Goal: Navigation & Orientation: Find specific page/section

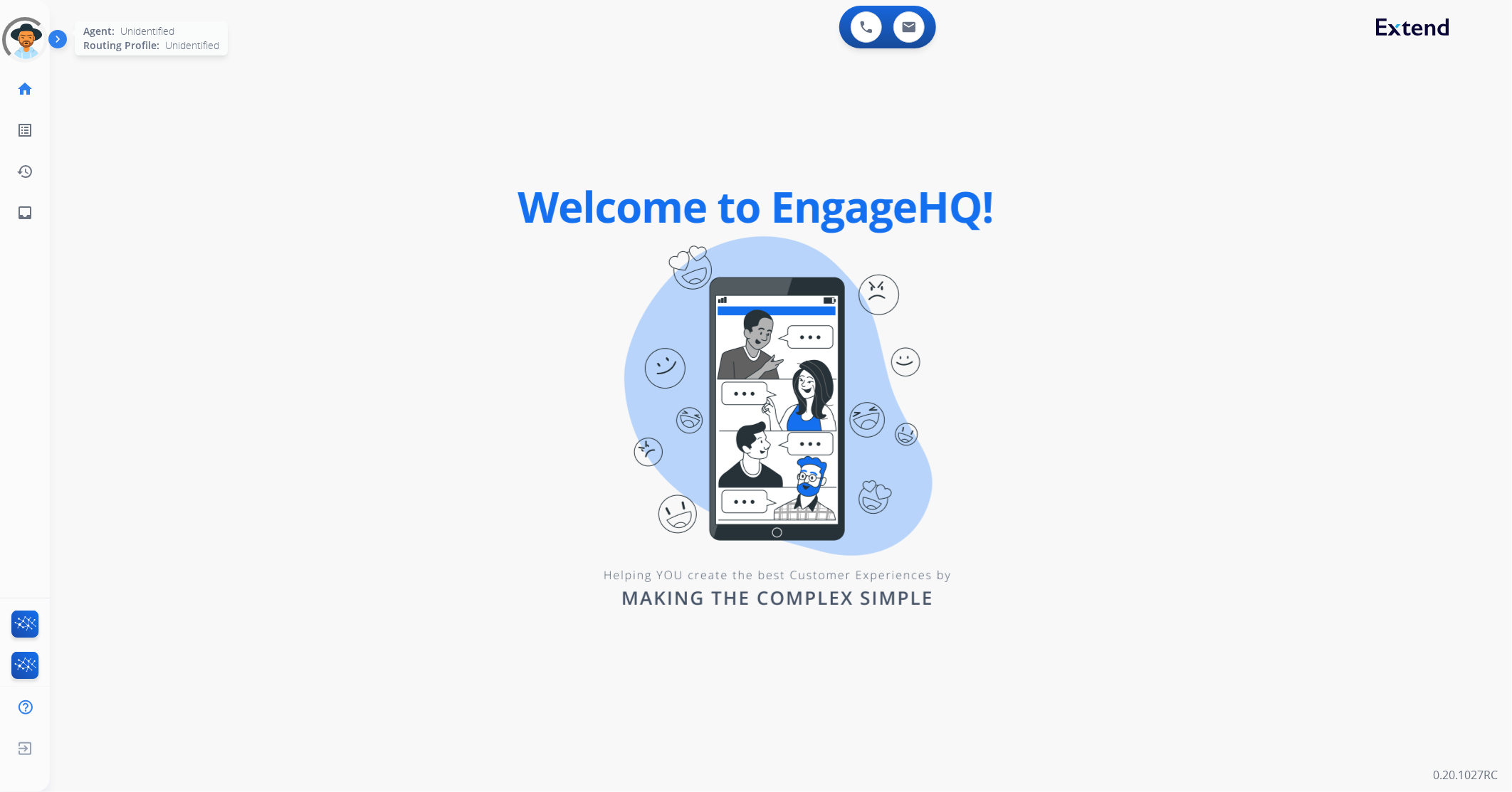
click at [31, 47] on div at bounding box center [24, 39] width 62 height 62
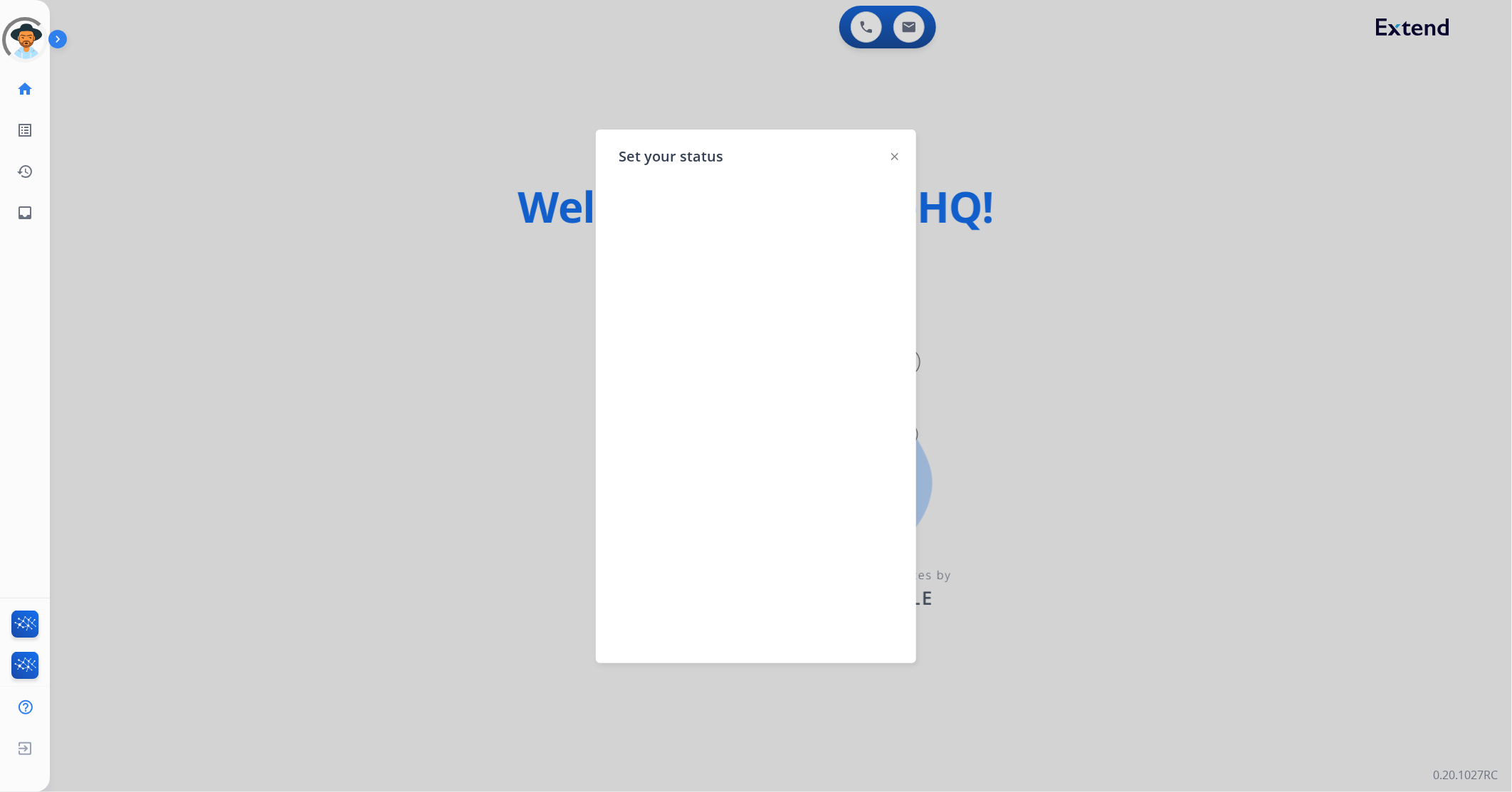
click at [525, 86] on div at bounding box center [756, 396] width 1512 height 792
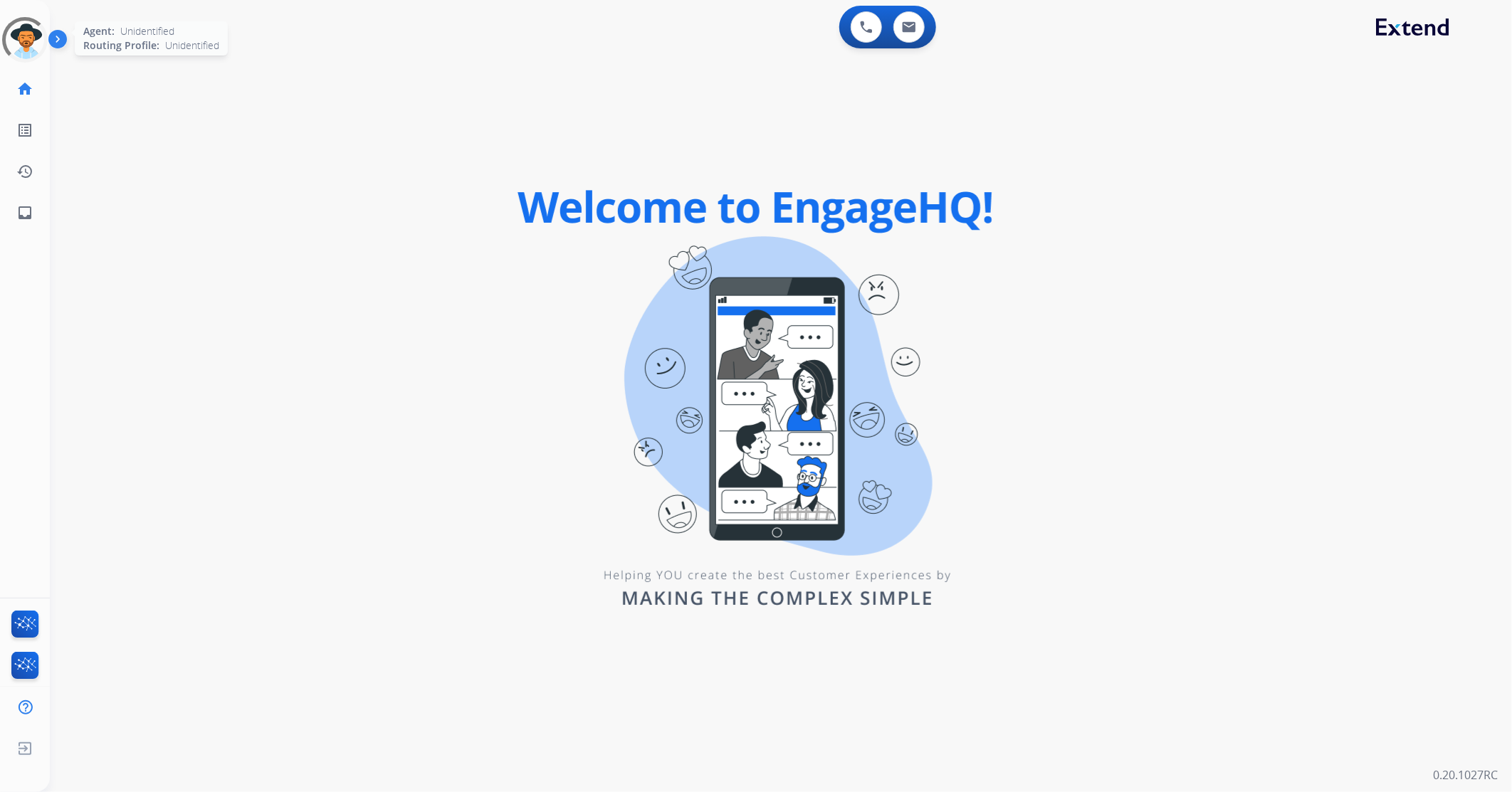
click at [31, 37] on div at bounding box center [25, 40] width 63 height 63
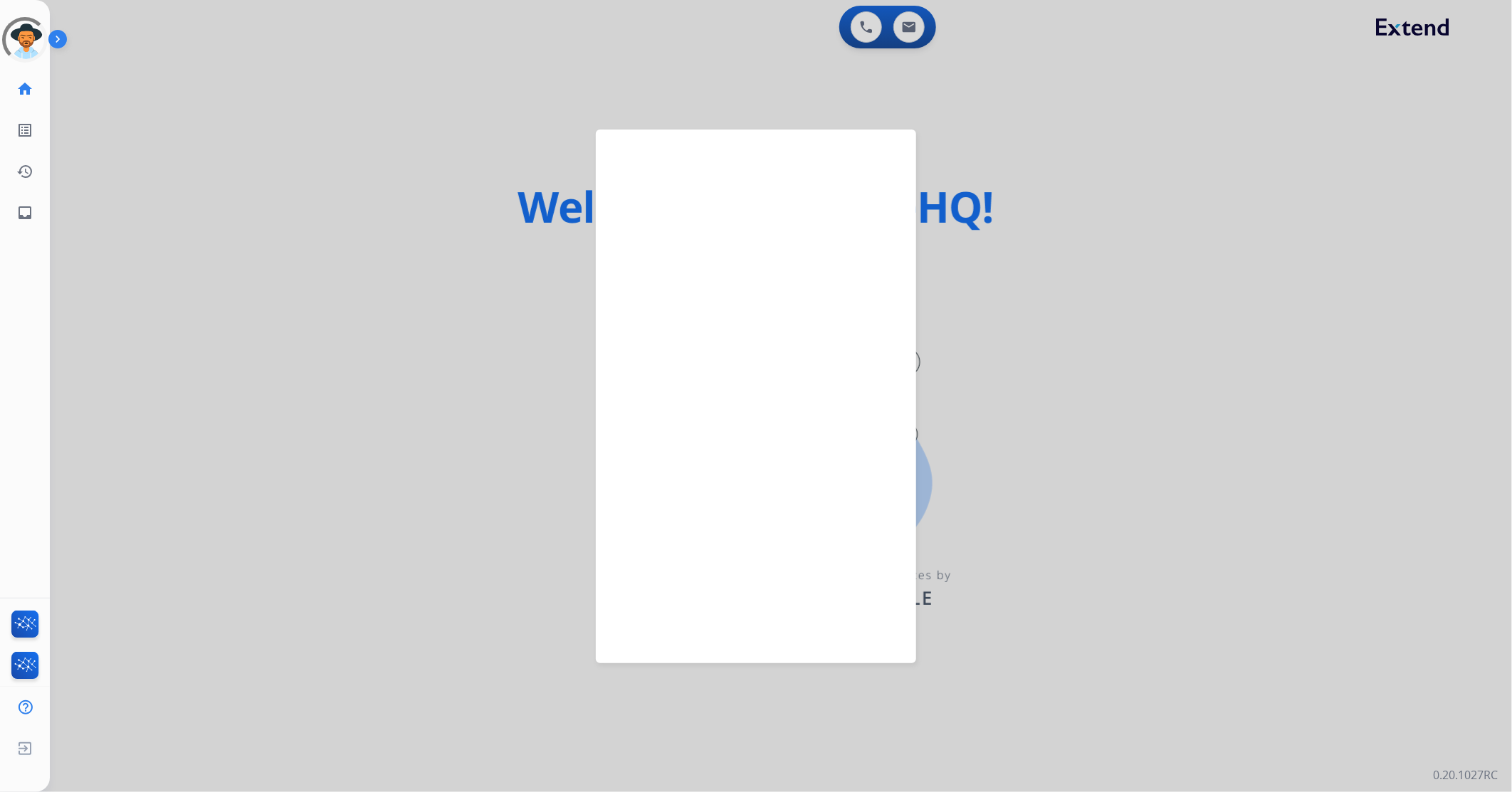
drag, startPoint x: 513, startPoint y: 53, endPoint x: 417, endPoint y: 48, distance: 96.1
click at [514, 53] on div at bounding box center [756, 396] width 1512 height 792
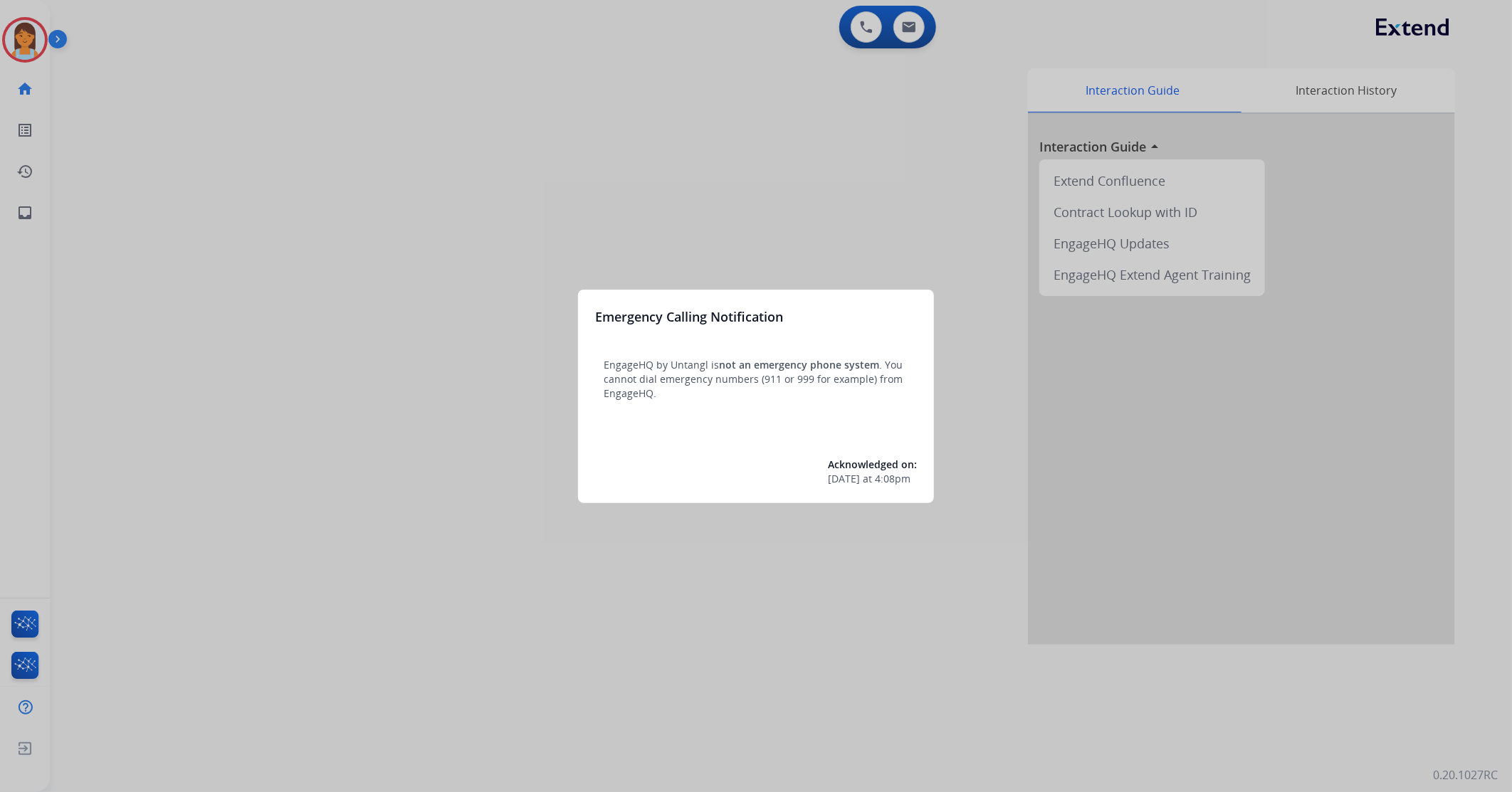
click at [400, 39] on div at bounding box center [756, 396] width 1512 height 792
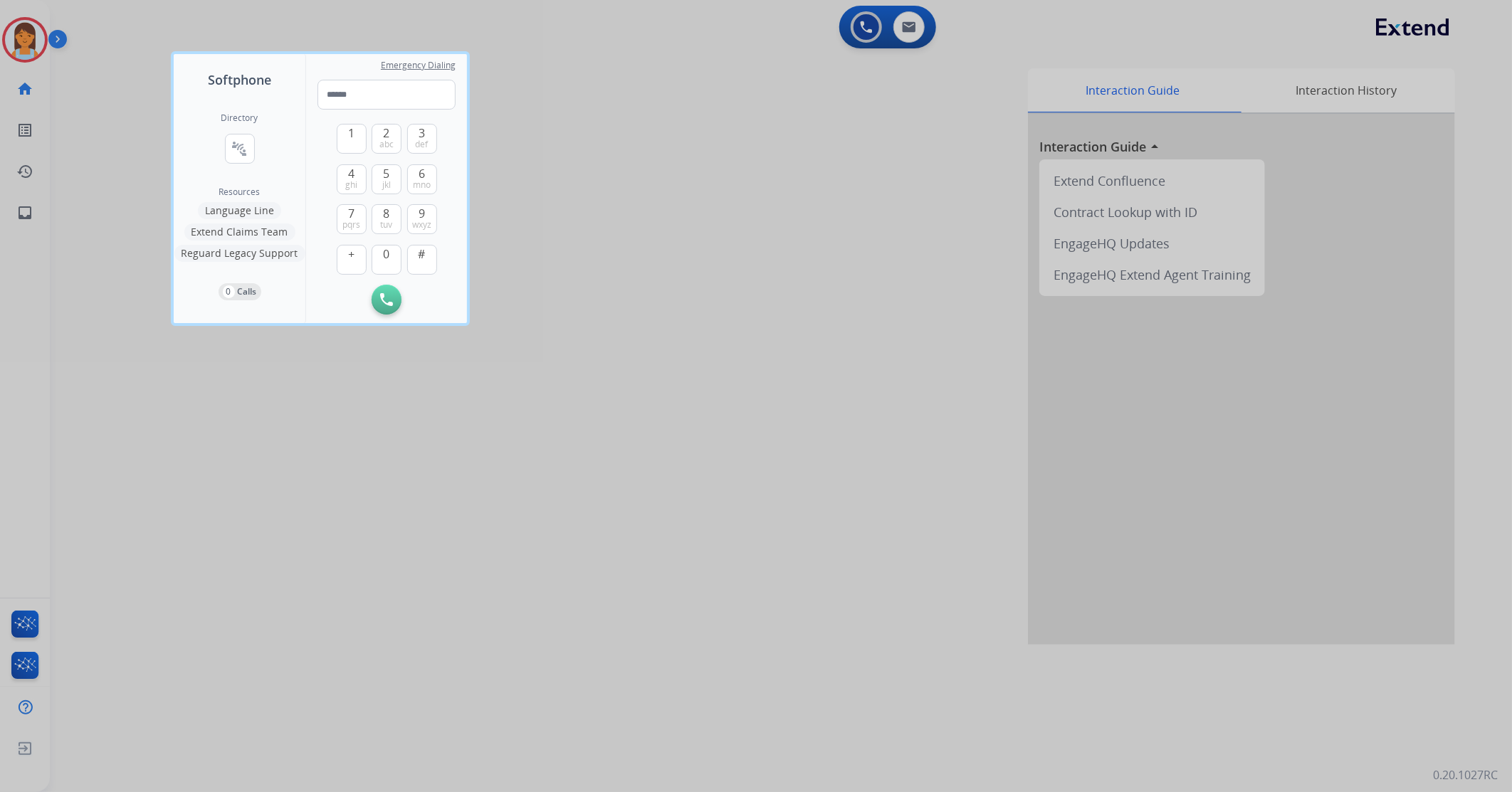
click at [392, 32] on div at bounding box center [756, 396] width 1512 height 792
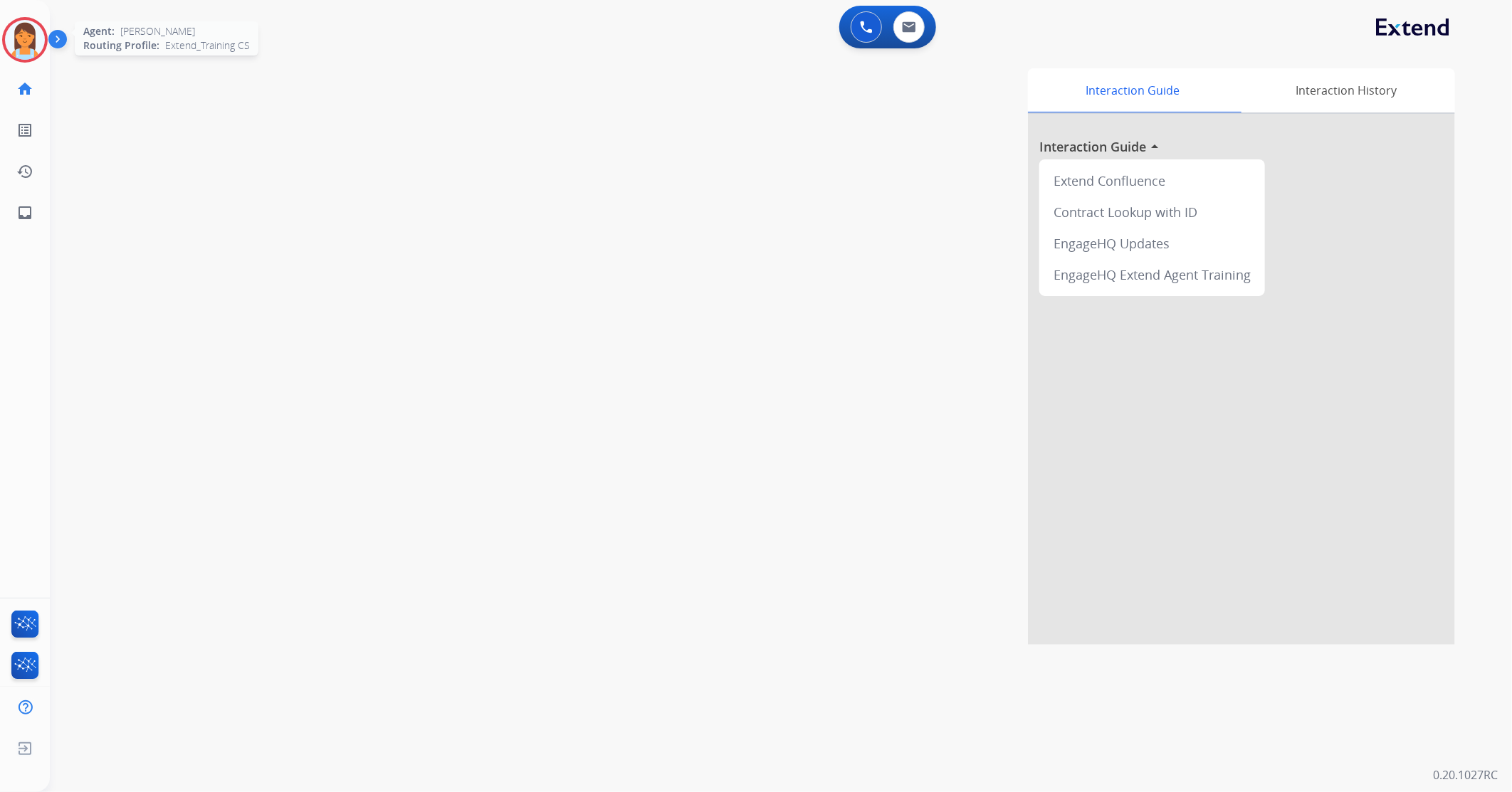
click at [19, 47] on img at bounding box center [25, 39] width 40 height 40
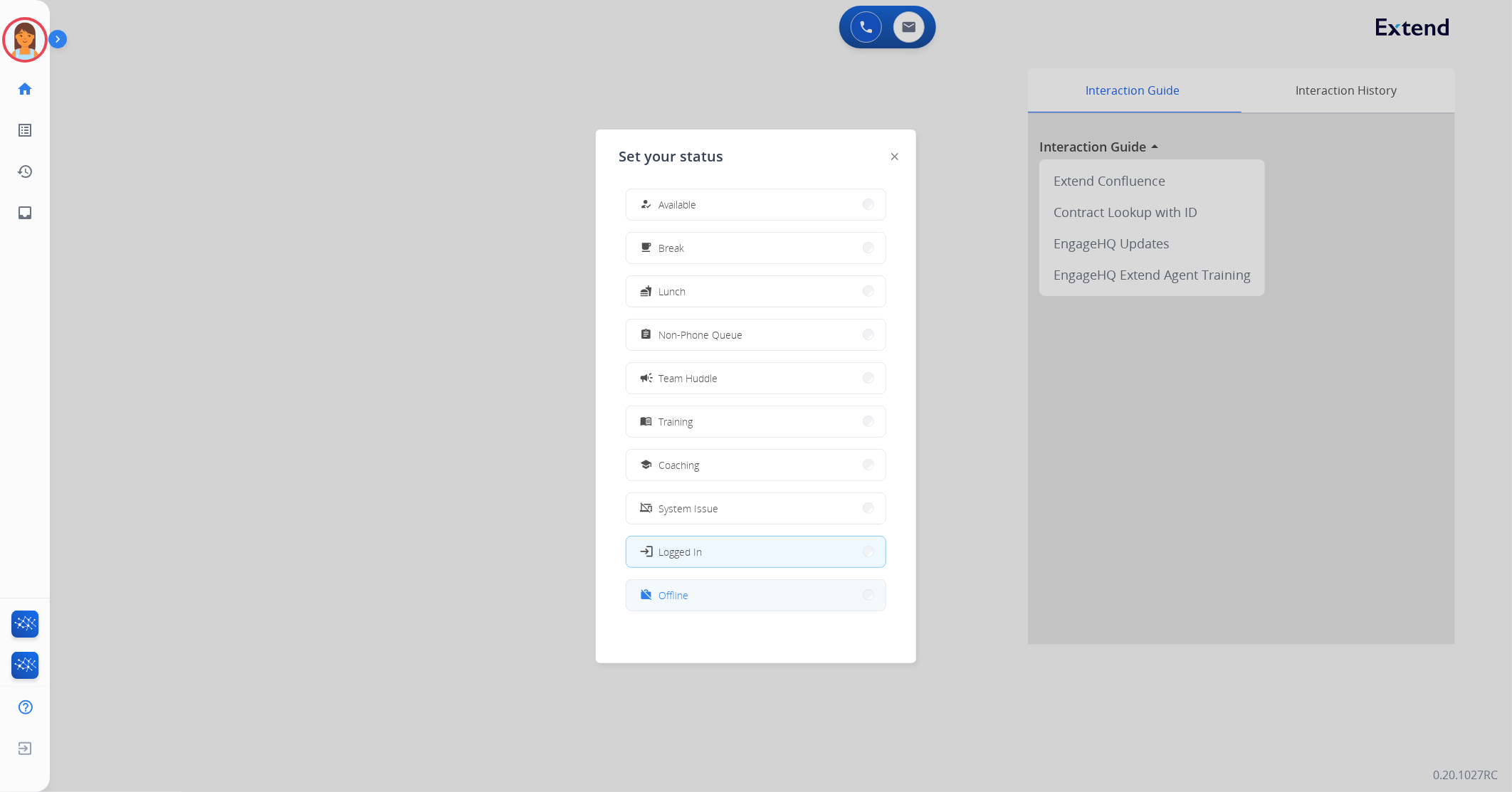
scroll to position [3, 0]
click at [739, 588] on button "work_off Offline" at bounding box center [755, 594] width 259 height 31
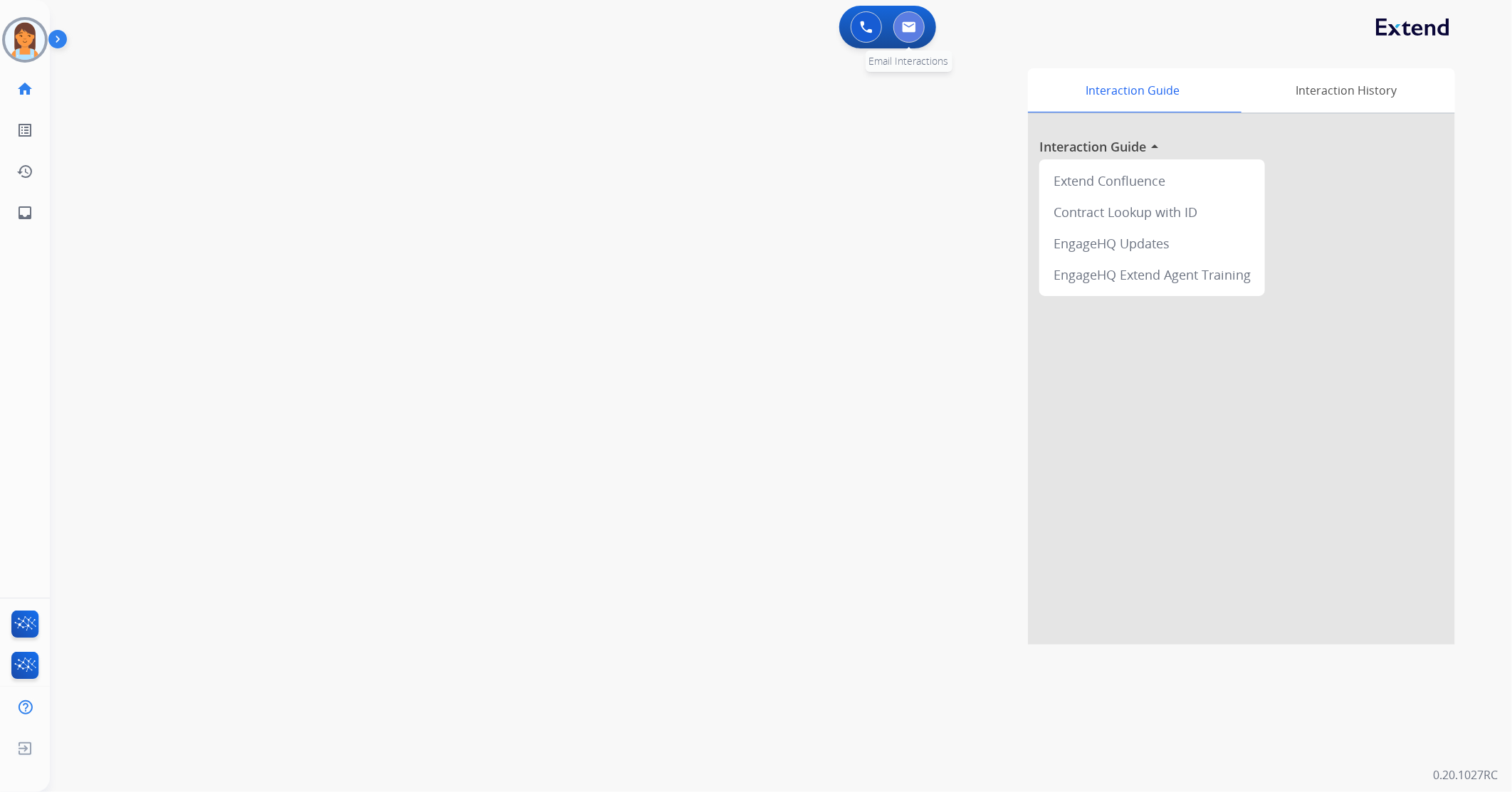
click at [906, 22] on img at bounding box center [909, 26] width 14 height 11
select select "**********"
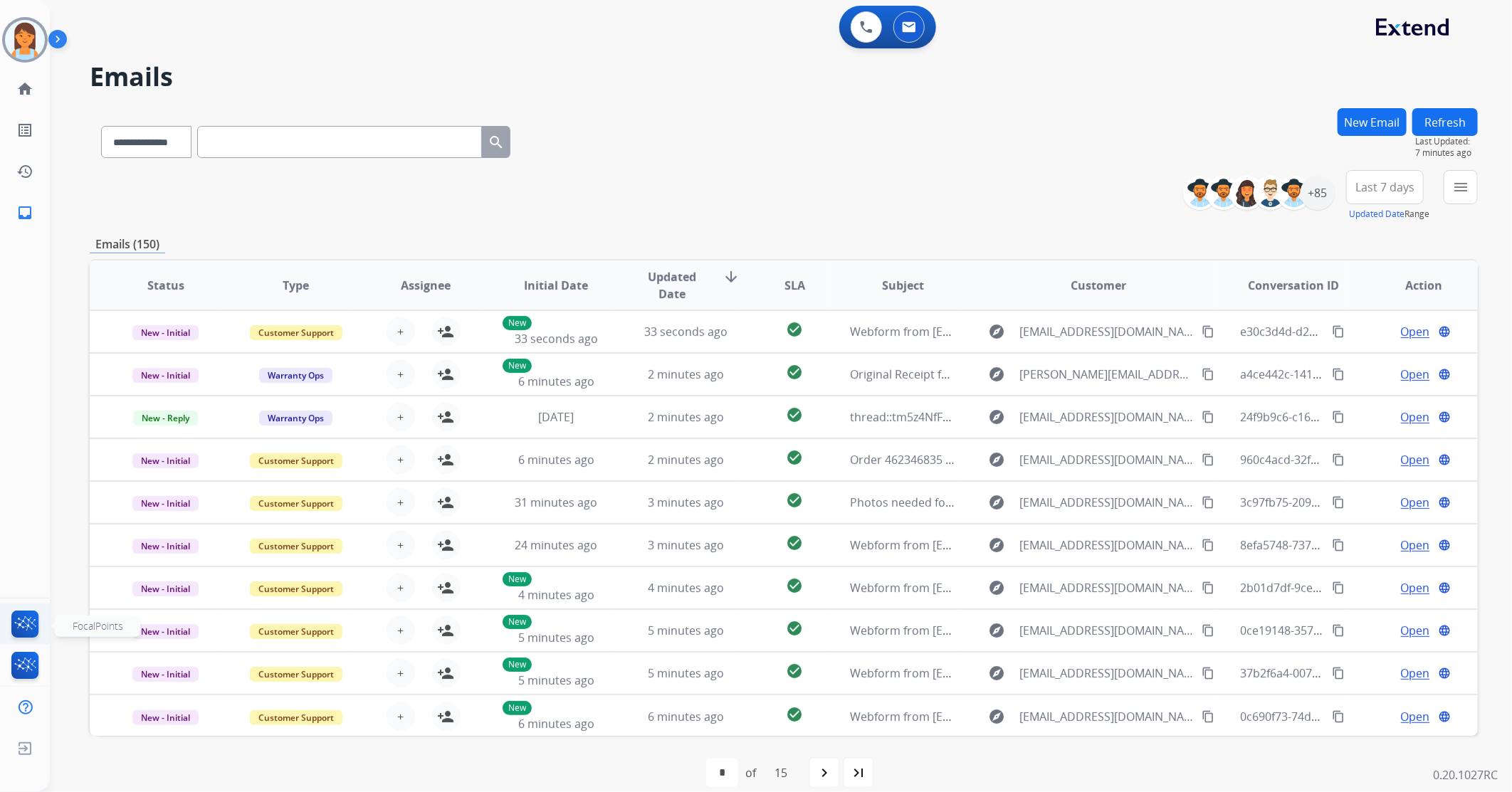
click at [29, 624] on img at bounding box center [25, 627] width 33 height 33
